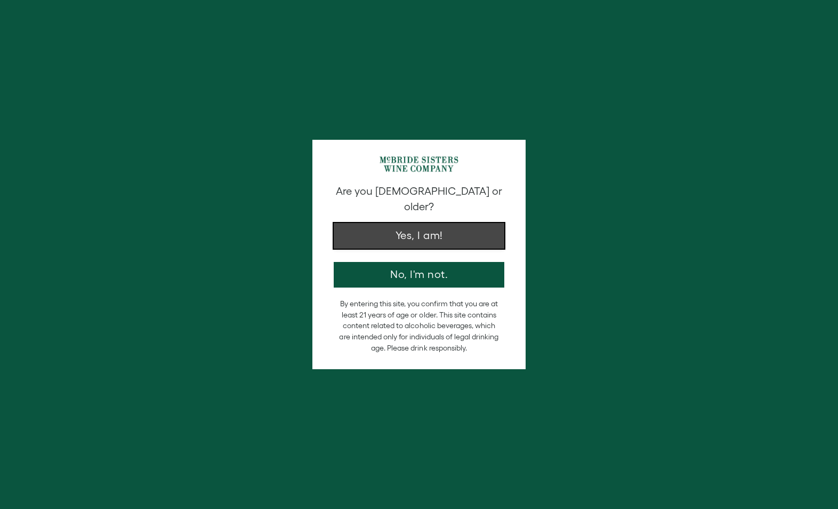
click at [412, 223] on button "Yes, I am!" at bounding box center [419, 236] width 171 height 26
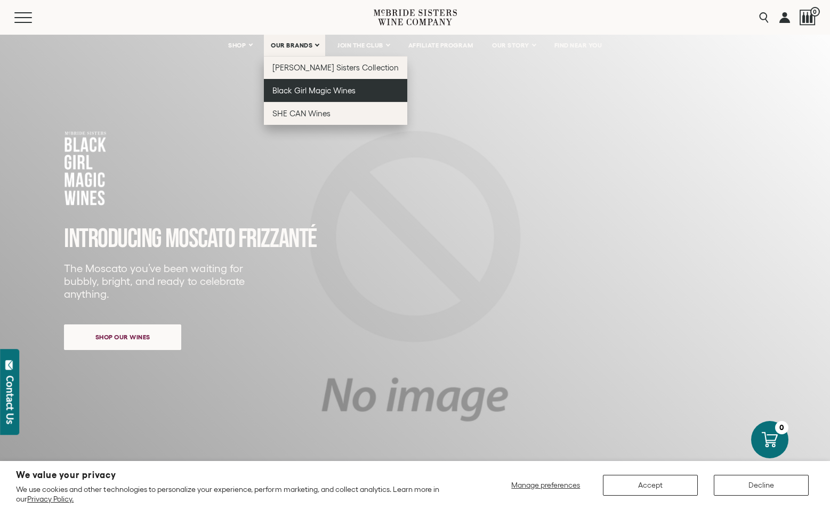
click at [297, 89] on span "Black Girl Magic Wines" at bounding box center [313, 90] width 83 height 9
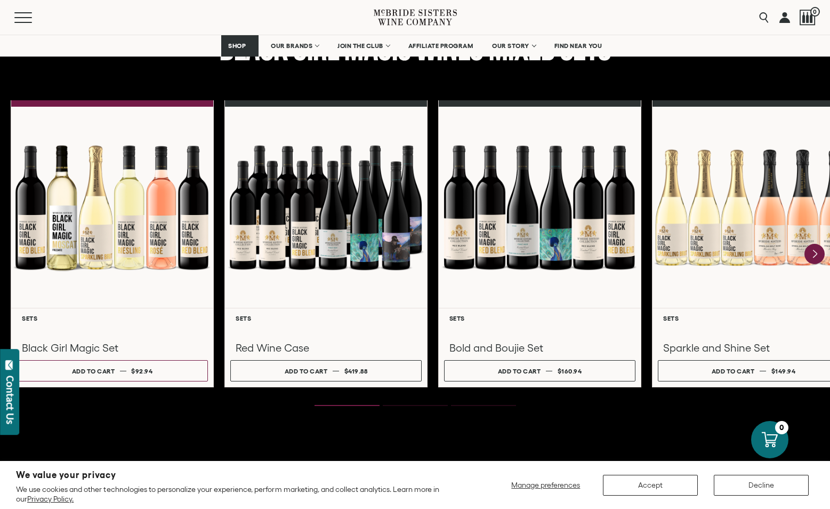
scroll to position [1424, 0]
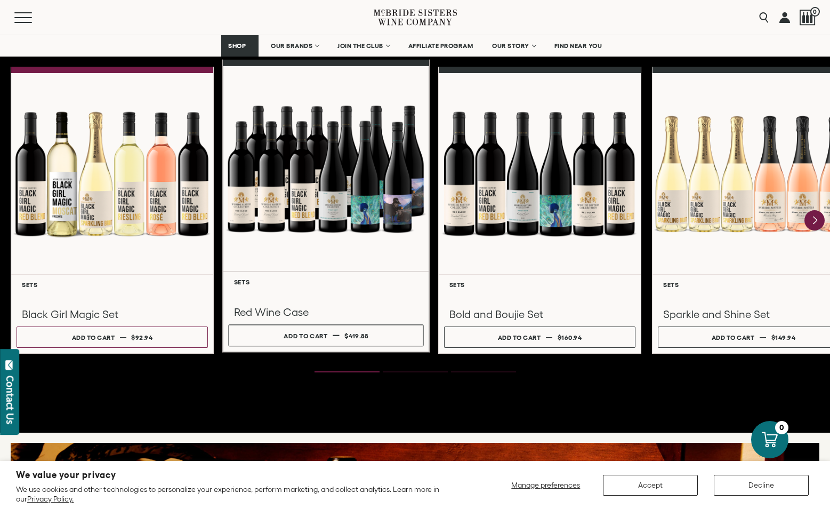
click at [322, 196] on div at bounding box center [326, 168] width 206 height 205
